Goal: Task Accomplishment & Management: Manage account settings

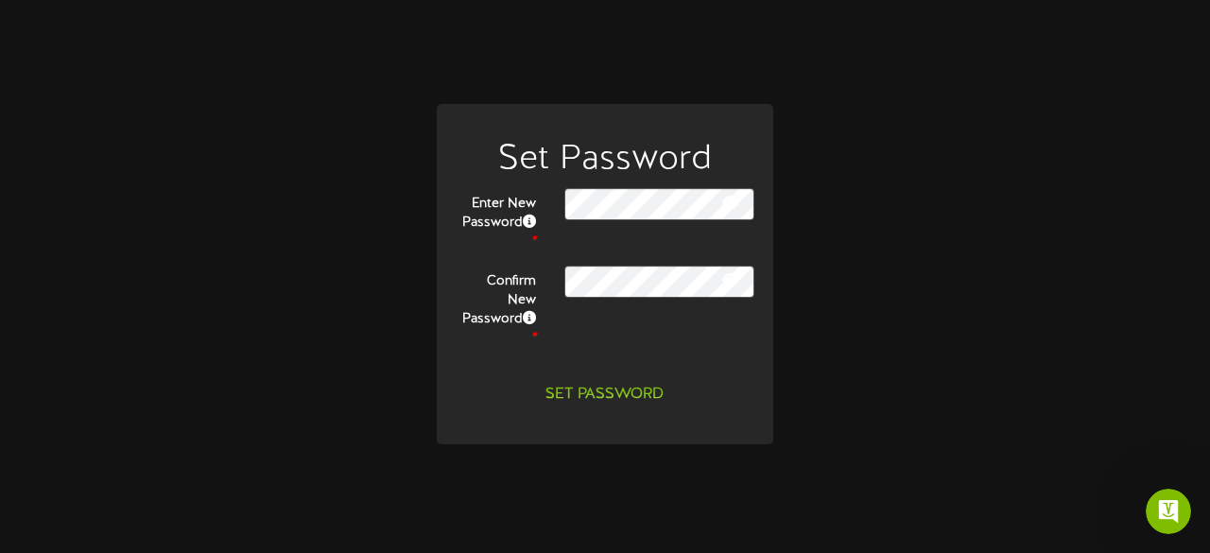
click at [736, 287] on icon at bounding box center [730, 279] width 17 height 15
click at [736, 287] on icon at bounding box center [731, 279] width 19 height 15
click at [731, 210] on icon at bounding box center [730, 202] width 17 height 15
click at [731, 210] on icon at bounding box center [731, 202] width 19 height 15
click at [582, 385] on button "Set Password" at bounding box center [604, 394] width 141 height 33
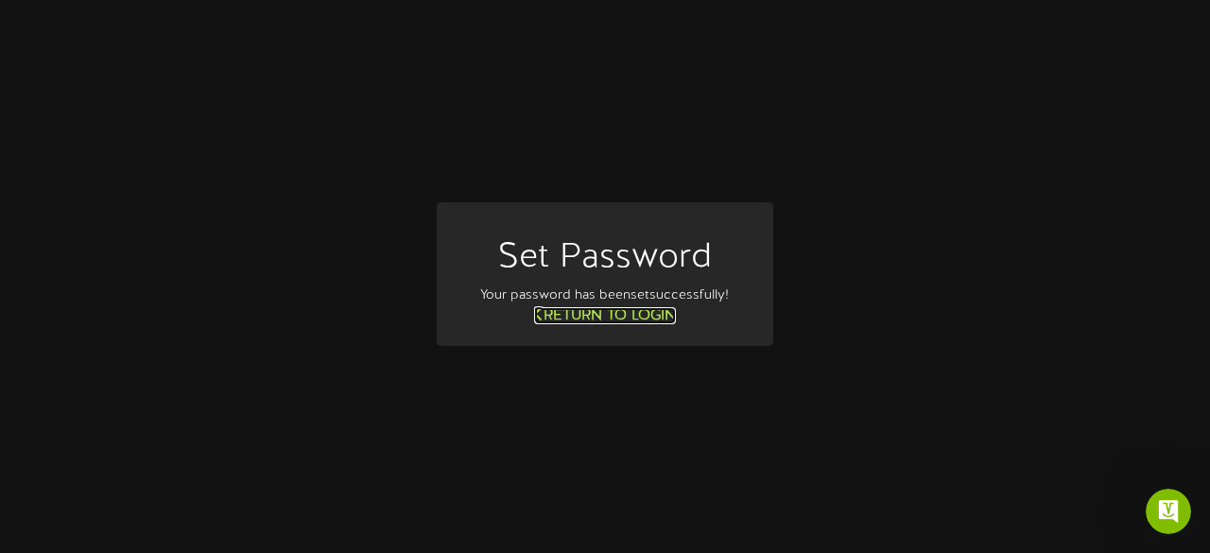
click at [627, 319] on link "Return to Login" at bounding box center [605, 315] width 142 height 17
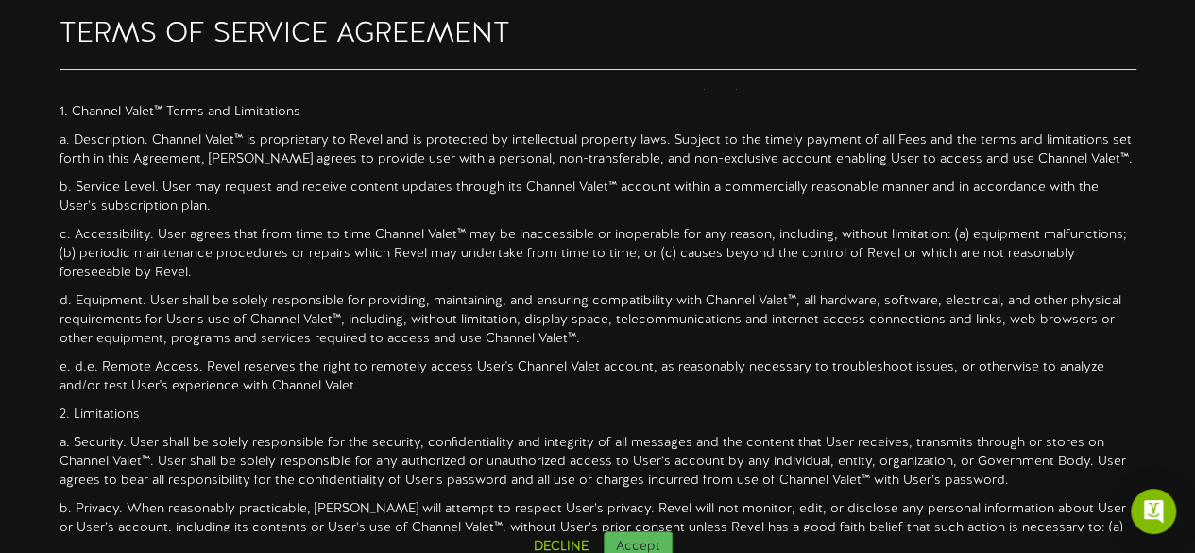
scroll to position [110, 0]
click at [650, 534] on button "Accept" at bounding box center [638, 547] width 69 height 32
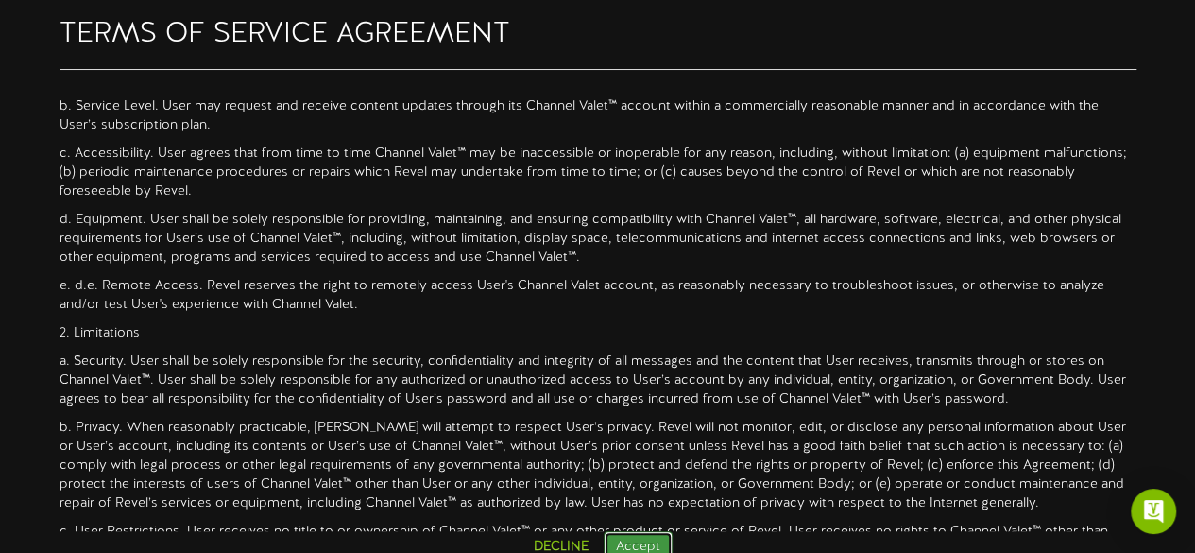
scroll to position [196, 0]
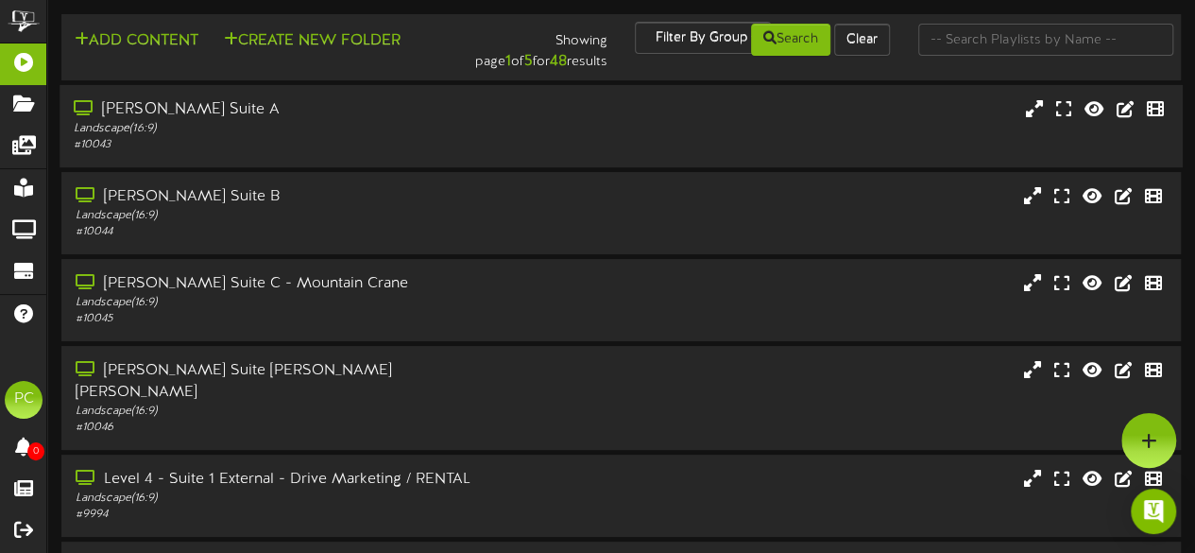
click at [124, 109] on div "Gallagher Suite A" at bounding box center [293, 110] width 439 height 22
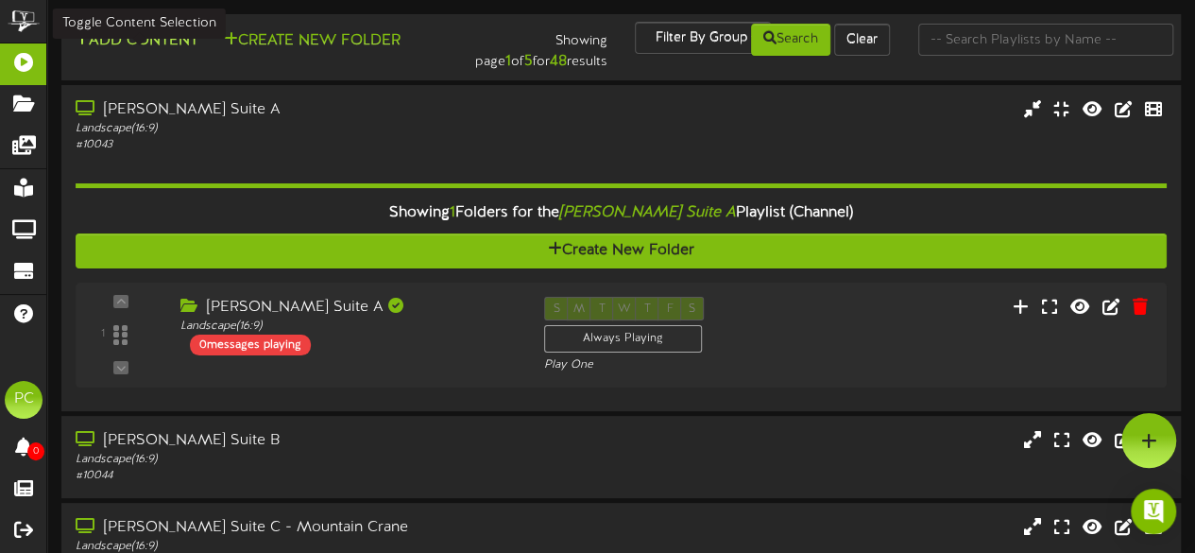
click at [146, 39] on button "Add Content" at bounding box center [136, 41] width 135 height 24
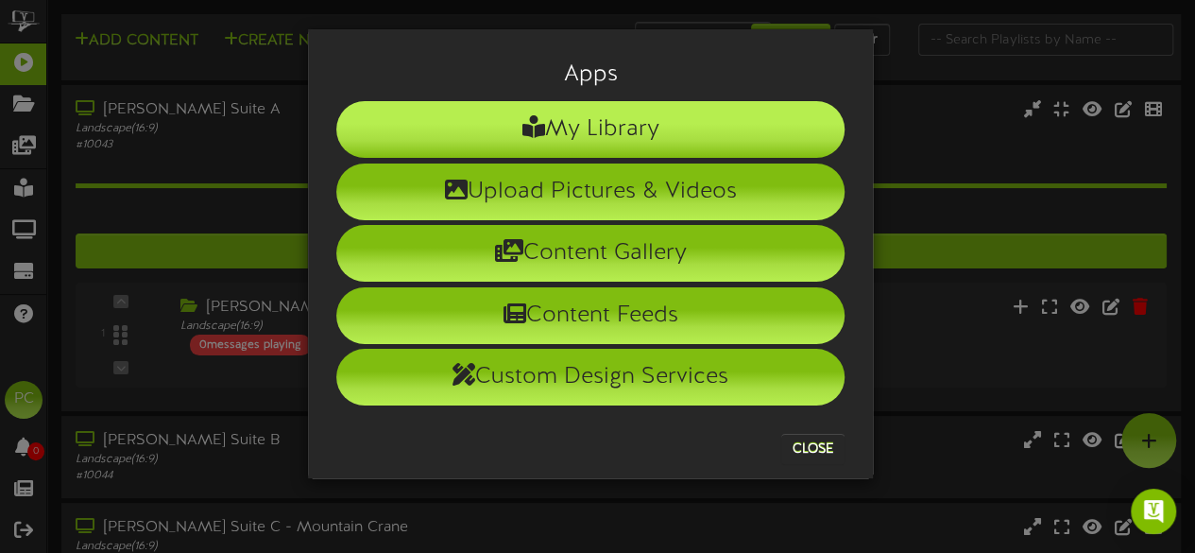
click at [528, 127] on icon at bounding box center [534, 126] width 23 height 23
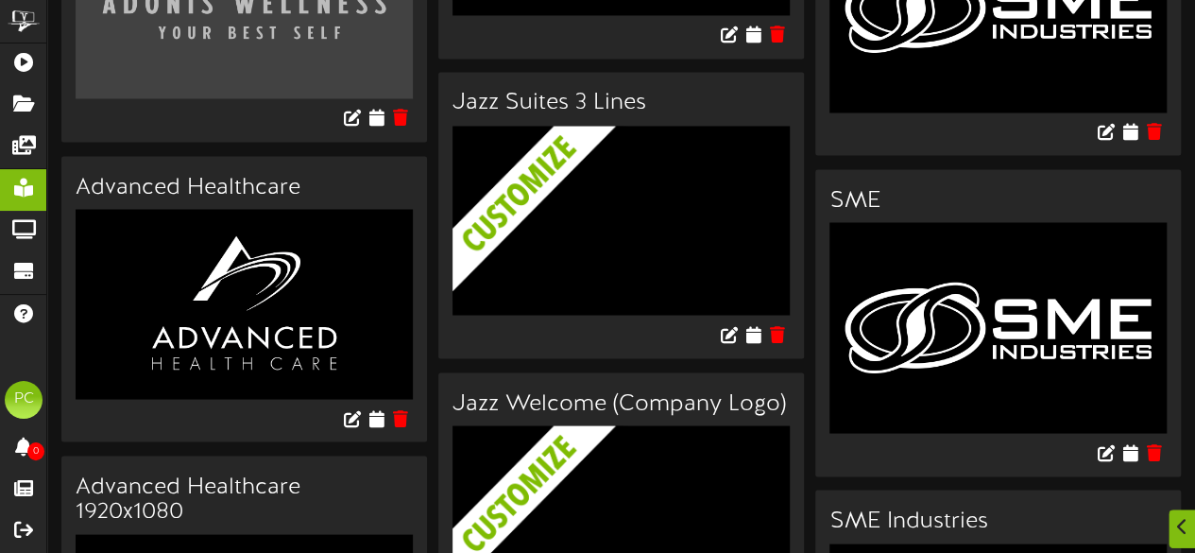
scroll to position [1619, 0]
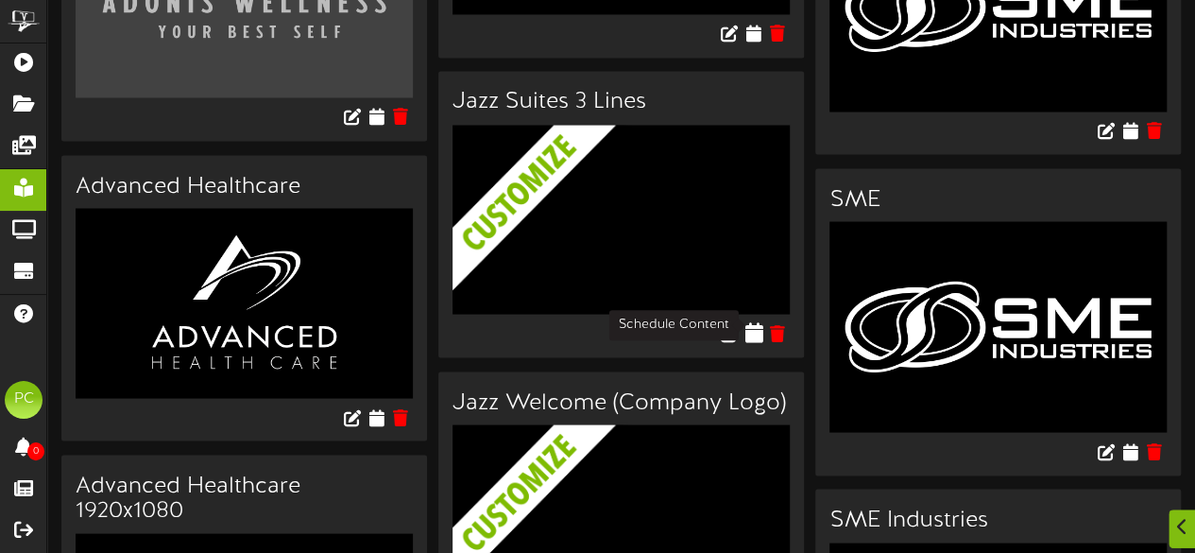
click at [750, 326] on icon at bounding box center [754, 332] width 18 height 21
